Goal: Use online tool/utility: Utilize a website feature to perform a specific function

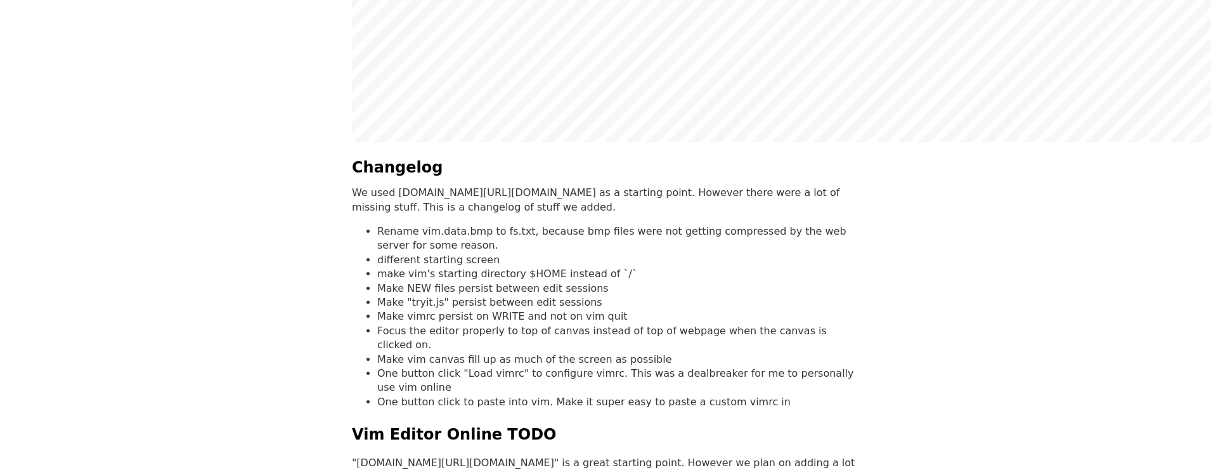
scroll to position [634, 0]
